Goal: Transaction & Acquisition: Download file/media

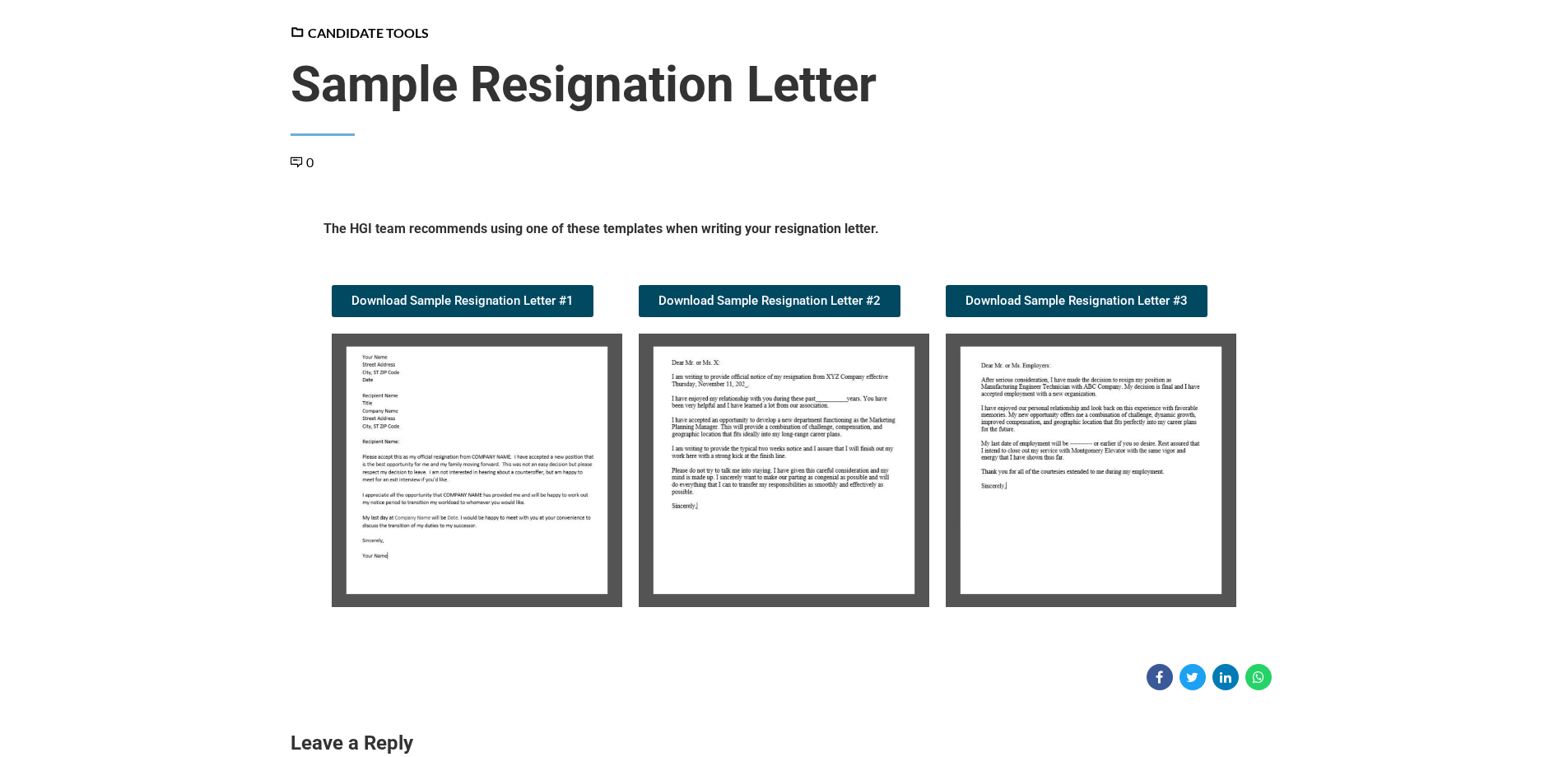
click at [1362, 379] on article "Candidate Tools Sample Resignation Letter 0 Spread the love The HGI team recomm…" at bounding box center [784, 356] width 1568 height 667
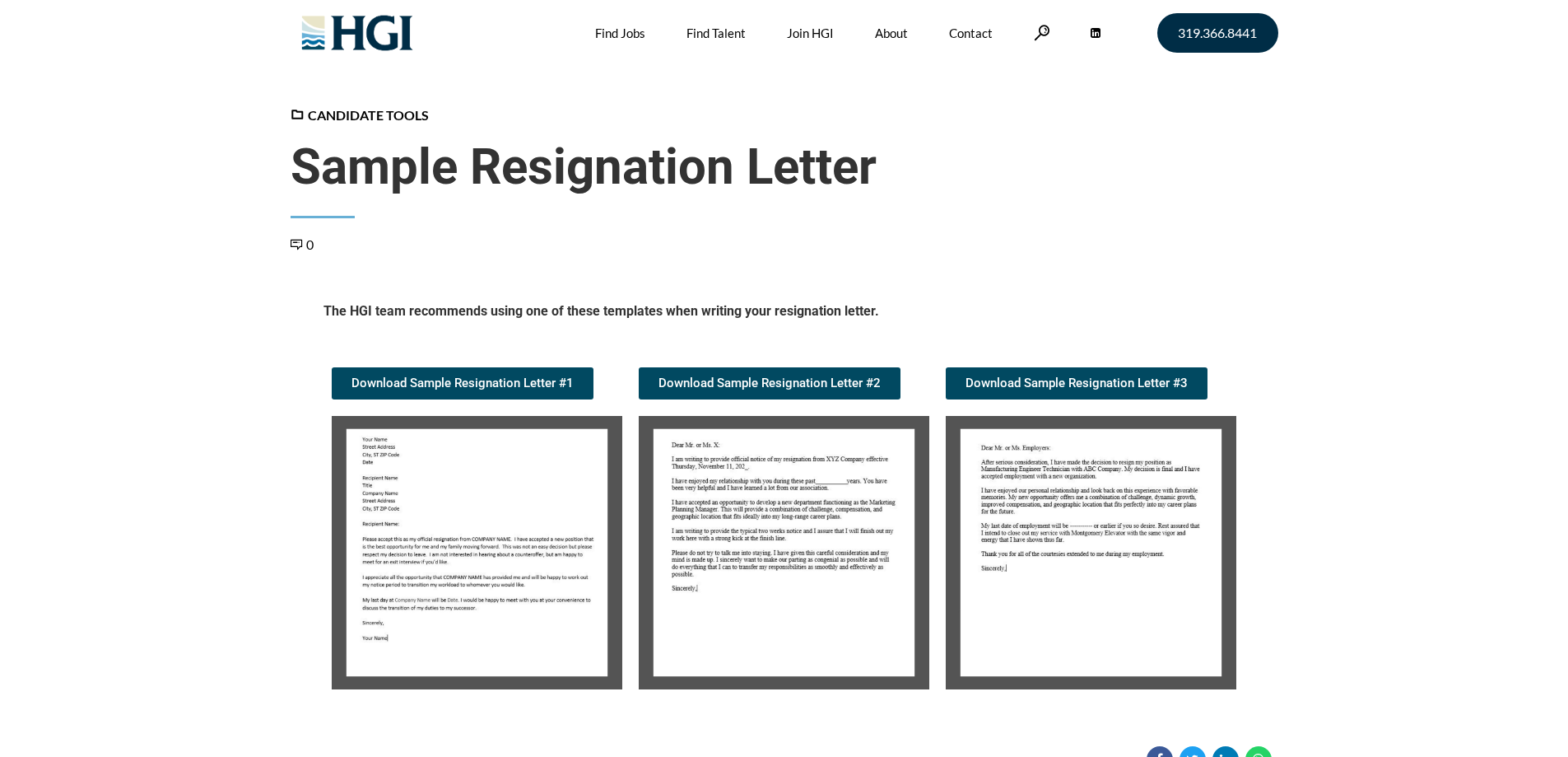
click at [505, 490] on img at bounding box center [477, 552] width 291 height 273
click at [540, 496] on img at bounding box center [477, 552] width 291 height 273
click at [511, 384] on span "Download Sample Resignation Letter #1" at bounding box center [462, 383] width 222 height 13
click at [495, 568] on img at bounding box center [477, 552] width 291 height 273
